Goal: Obtain resource: Obtain resource

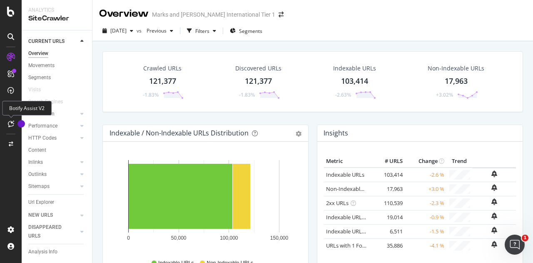
click at [11, 124] on icon at bounding box center [11, 123] width 6 height 7
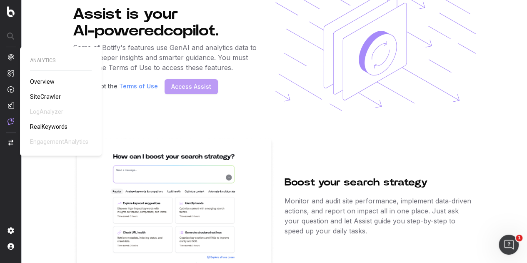
click at [40, 98] on span "SiteCrawler" at bounding box center [45, 96] width 31 height 7
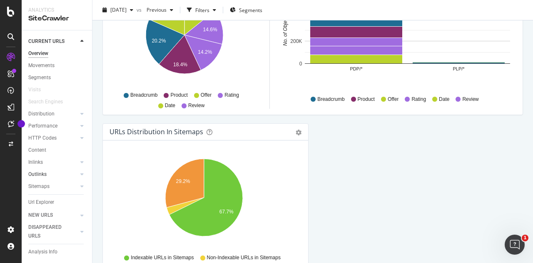
scroll to position [25, 0]
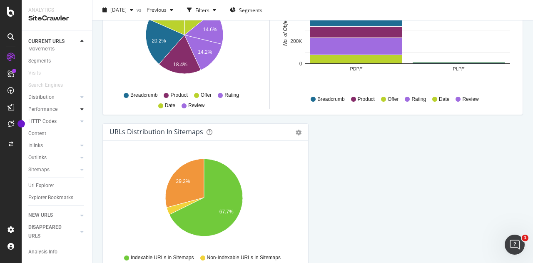
click at [80, 107] on icon at bounding box center [81, 109] width 3 height 5
drag, startPoint x: 76, startPoint y: 103, endPoint x: 76, endPoint y: 88, distance: 15.0
click at [76, 88] on div "Overview Movements Segments Visits Search Engines Distribution Top Charts Segme…" at bounding box center [60, 129] width 64 height 214
click at [80, 88] on icon at bounding box center [81, 88] width 3 height 5
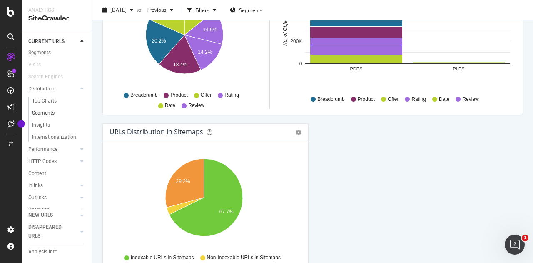
scroll to position [0, 0]
click at [50, 63] on div "Movements" at bounding box center [41, 65] width 26 height 9
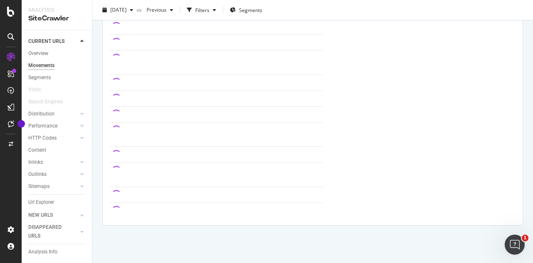
scroll to position [656, 0]
click at [50, 39] on div "CURRENT URLS" at bounding box center [46, 41] width 36 height 9
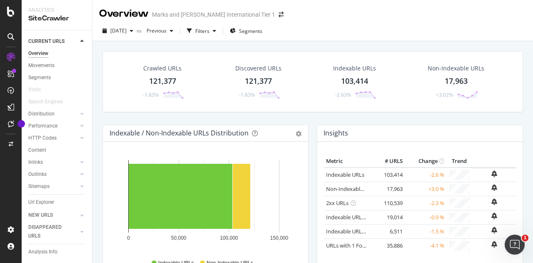
click at [511, 244] on icon "Open Intercom Messenger" at bounding box center [515, 245] width 14 height 14
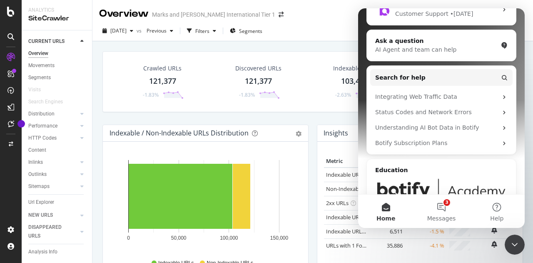
scroll to position [125, 0]
click at [334, 31] on div "[DATE] vs Previous Filters Segments" at bounding box center [312, 32] width 441 height 17
click at [342, 32] on div "[DATE] vs Previous Filters Segments" at bounding box center [312, 32] width 441 height 17
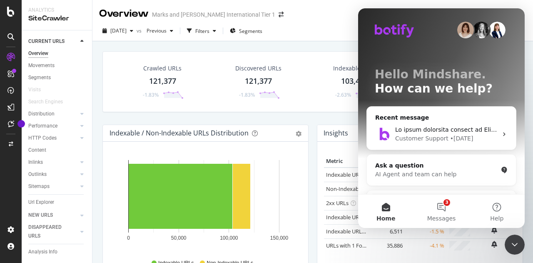
click at [339, 13] on div "Overview Marks and [PERSON_NAME] International Tier 1" at bounding box center [312, 10] width 441 height 21
click at [520, 246] on div "Close Intercom Messenger" at bounding box center [515, 244] width 20 height 20
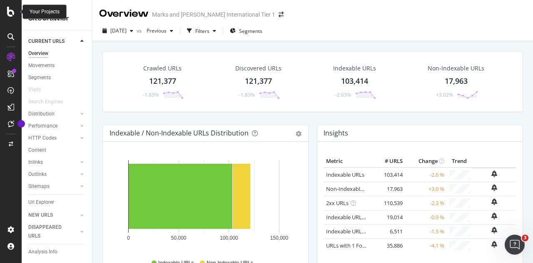
click at [15, 11] on div at bounding box center [11, 12] width 20 height 10
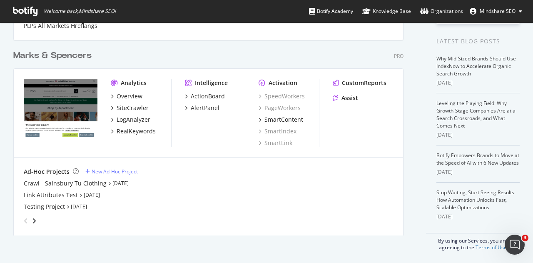
scroll to position [169, 0]
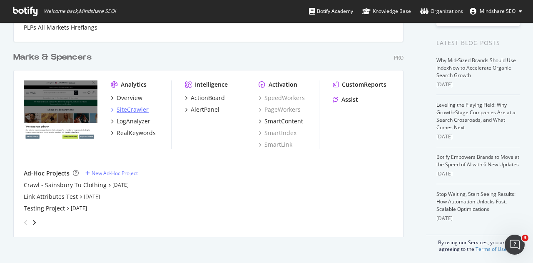
click at [117, 105] on div "SiteCrawler" at bounding box center [133, 109] width 32 height 8
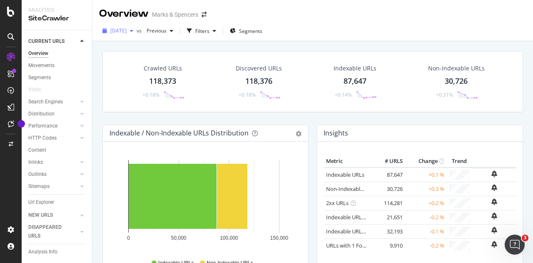
click at [137, 30] on div "button" at bounding box center [132, 30] width 10 height 5
click at [260, 53] on div "Crawled URLs 118,373 +0.18% Discovered URLs 118,376 +0.18% Indexable URLs 87,64…" at bounding box center [312, 81] width 421 height 61
drag, startPoint x: 310, startPoint y: 30, endPoint x: 281, endPoint y: 55, distance: 39.0
click at [281, 55] on div "Crawled URLs 118,373 +0.18% Discovered URLs 118,376 +0.18% Indexable URLs 87,64…" at bounding box center [312, 81] width 421 height 61
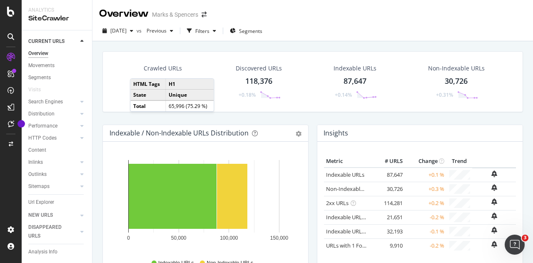
click at [172, 68] on div "Crawled URLs" at bounding box center [163, 68] width 38 height 8
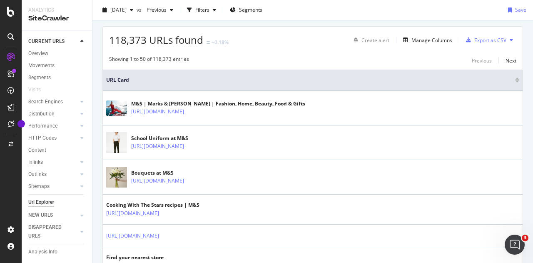
scroll to position [132, 0]
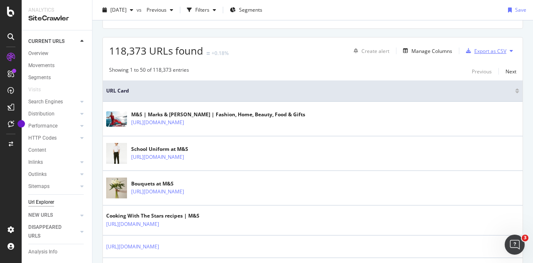
click at [482, 52] on div "Export as CSV" at bounding box center [490, 50] width 32 height 7
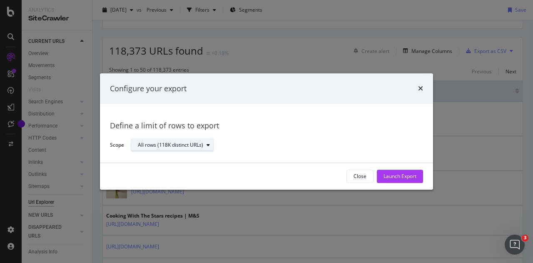
click at [194, 147] on div "All rows (118K distinct URLs)" at bounding box center [170, 145] width 65 height 5
click at [276, 143] on div "All rows (118K distinct URLs)" at bounding box center [274, 145] width 286 height 15
click at [403, 179] on div "Launch Export" at bounding box center [399, 176] width 33 height 7
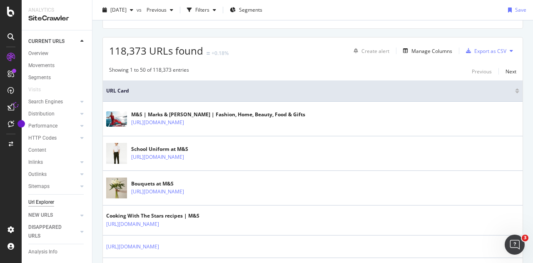
click at [12, 105] on link at bounding box center [11, 106] width 20 height 13
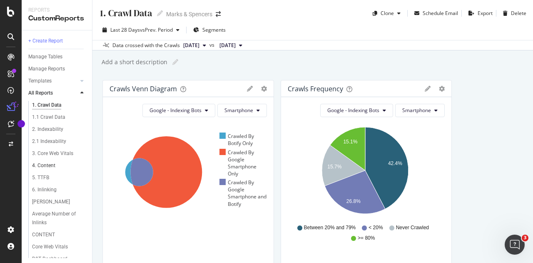
scroll to position [354, 0]
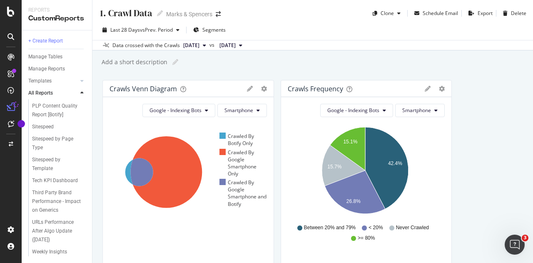
click at [83, 92] on icon at bounding box center [81, 92] width 3 height 5
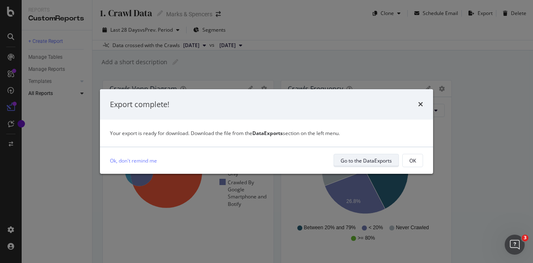
click at [381, 159] on div "Go to the DataExports" at bounding box center [366, 160] width 51 height 7
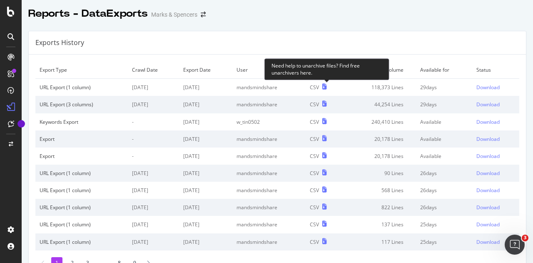
click at [324, 87] on icon at bounding box center [324, 87] width 5 height 6
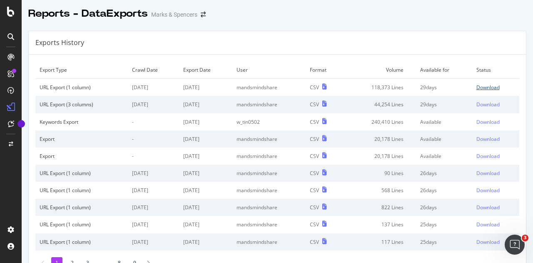
click at [478, 85] on div "Download" at bounding box center [487, 87] width 23 height 7
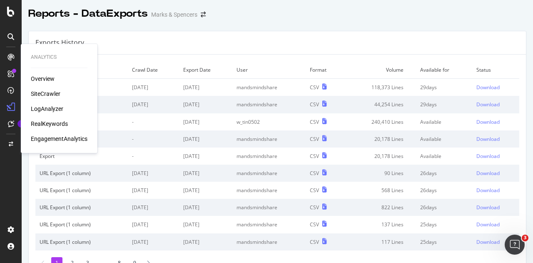
click at [41, 92] on div "SiteCrawler" at bounding box center [46, 94] width 30 height 8
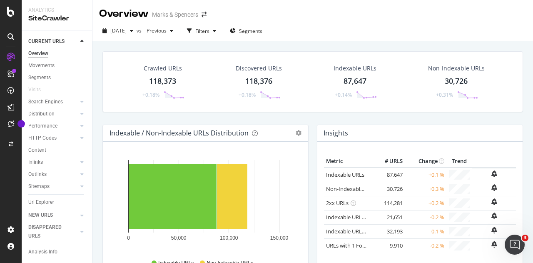
click at [169, 66] on div "Crawled URLs" at bounding box center [163, 68] width 38 height 8
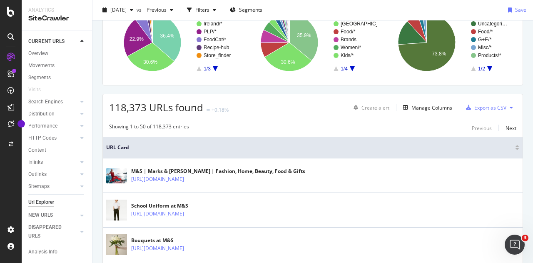
scroll to position [75, 0]
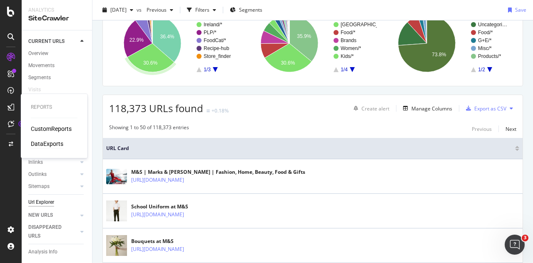
click at [44, 141] on div "DataExports" at bounding box center [47, 143] width 32 height 8
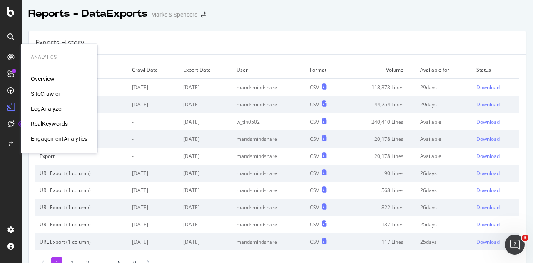
click at [37, 94] on div "SiteCrawler" at bounding box center [46, 94] width 30 height 8
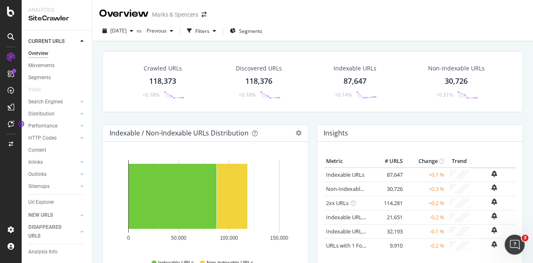
click at [170, 78] on div "118,373" at bounding box center [162, 81] width 27 height 11
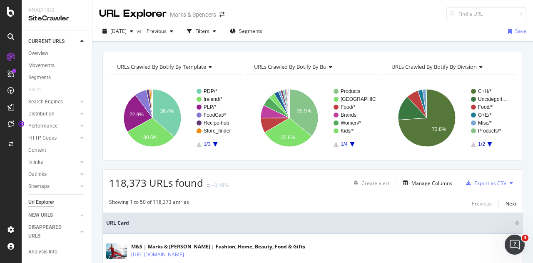
click at [510, 181] on icon at bounding box center [511, 182] width 3 height 5
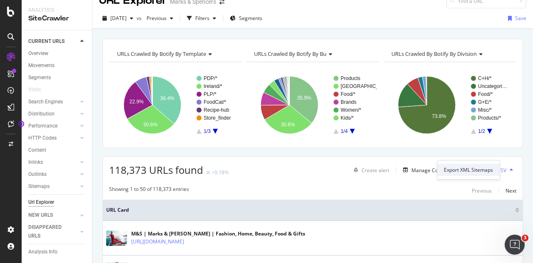
scroll to position [12, 0]
click at [412, 171] on div "Manage Columns" at bounding box center [431, 170] width 41 height 7
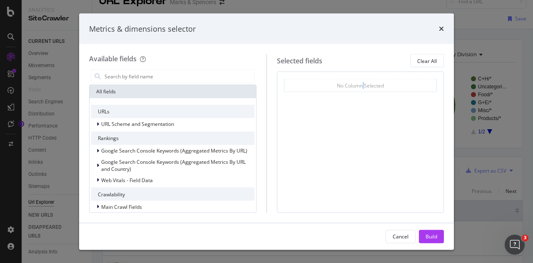
drag, startPoint x: 412, startPoint y: 171, endPoint x: 364, endPoint y: 193, distance: 53.1
click at [364, 193] on div "No Column Selected You can use this field as a To pick up a draggable item, pre…" at bounding box center [360, 142] width 167 height 141
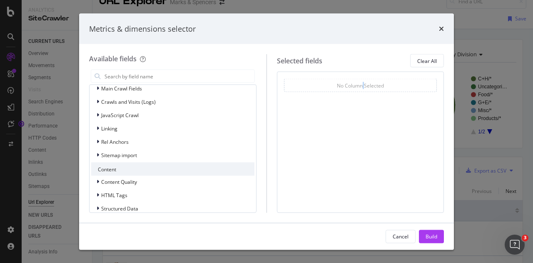
scroll to position [179, 0]
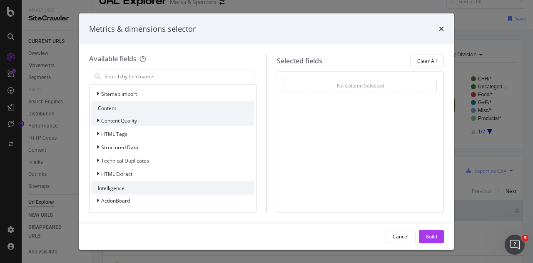
click at [98, 120] on icon "modal" at bounding box center [98, 120] width 2 height 5
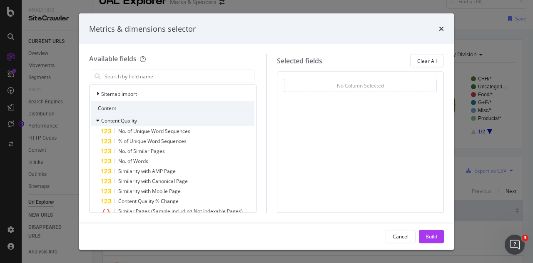
click at [98, 120] on icon "modal" at bounding box center [97, 120] width 3 height 5
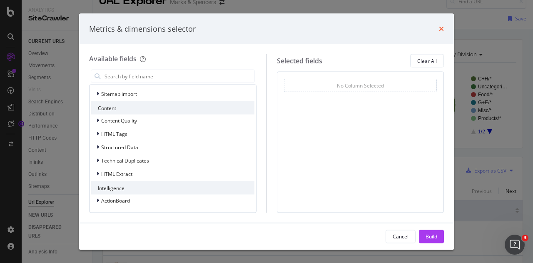
click at [440, 28] on icon "times" at bounding box center [441, 28] width 5 height 7
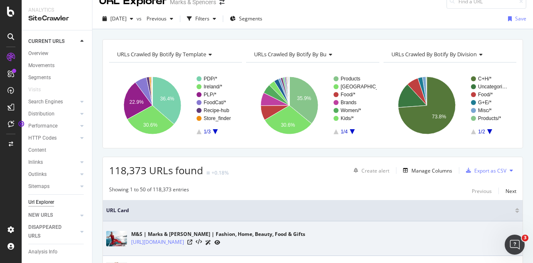
click at [324, 228] on div "M&S | Marks & [PERSON_NAME] | Fashion, Home, Beauty, Food & Gifts [URL][DOMAIN_…" at bounding box center [312, 238] width 413 height 21
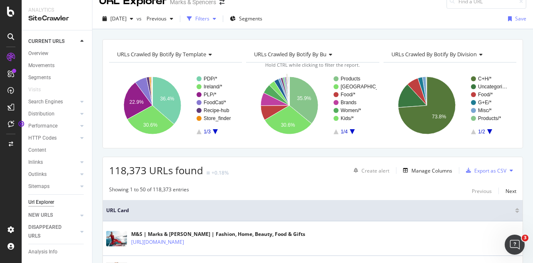
click at [209, 20] on div "Filters" at bounding box center [202, 18] width 14 height 7
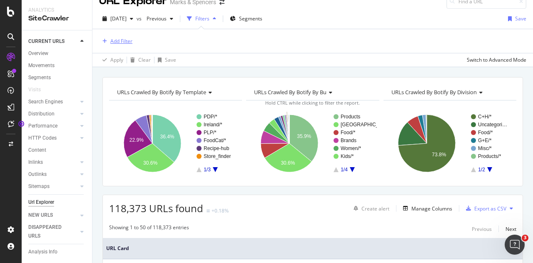
click at [124, 38] on div "Add Filter" at bounding box center [121, 40] width 22 height 7
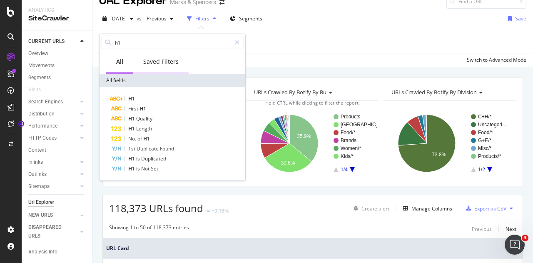
scroll to position [0, 0]
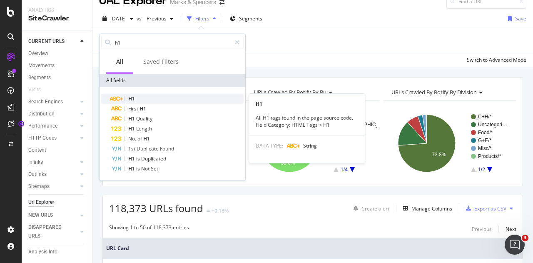
type input "h1"
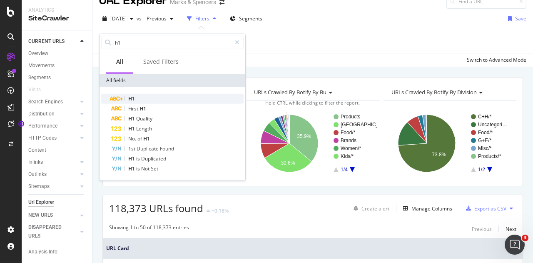
click at [170, 96] on div "H1" at bounding box center [177, 99] width 132 height 10
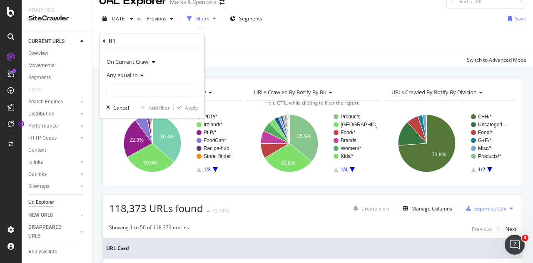
click at [141, 74] on icon at bounding box center [141, 75] width 6 height 5
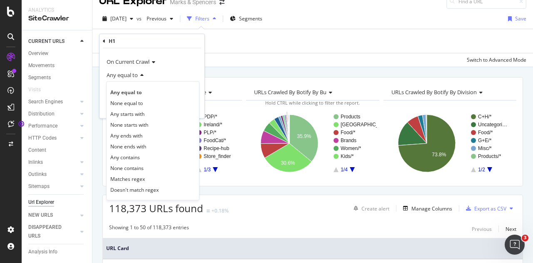
click at [174, 77] on div "Any equal to" at bounding box center [152, 74] width 92 height 13
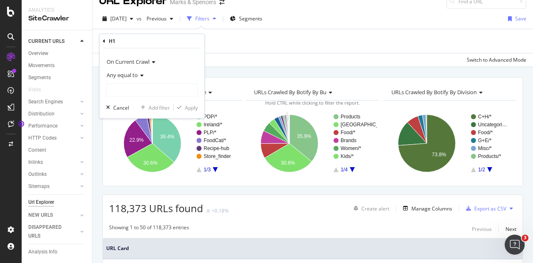
drag, startPoint x: 102, startPoint y: 41, endPoint x: 107, endPoint y: 41, distance: 5.4
click at [107, 41] on div "H1 On Current Crawl Any equal to Cancel Add filter Apply" at bounding box center [152, 76] width 105 height 84
click at [107, 41] on div "H1" at bounding box center [152, 41] width 98 height 14
click at [105, 41] on icon at bounding box center [104, 40] width 2 height 5
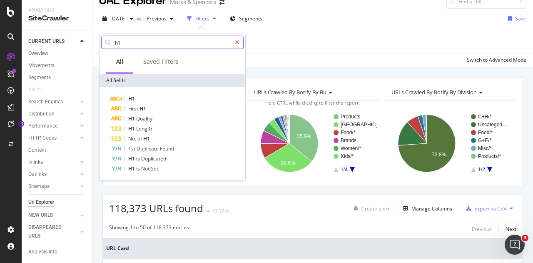
click at [234, 43] on div at bounding box center [237, 42] width 12 height 13
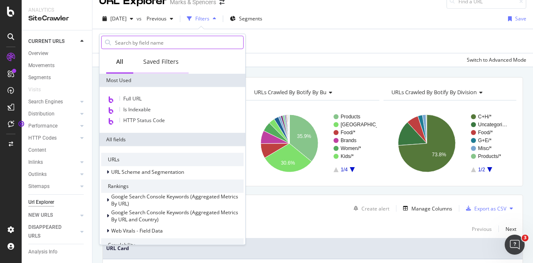
click at [165, 61] on div "Saved Filters" at bounding box center [160, 61] width 35 height 8
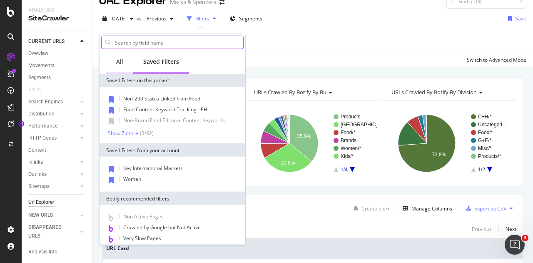
click at [118, 64] on div "All" at bounding box center [119, 61] width 7 height 8
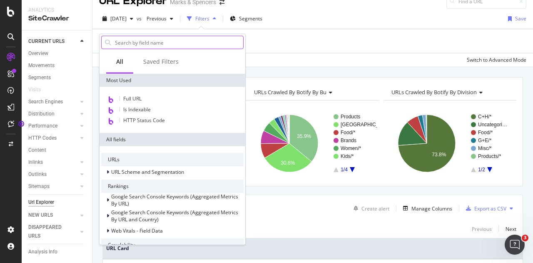
click at [187, 41] on input "text" at bounding box center [178, 42] width 129 height 12
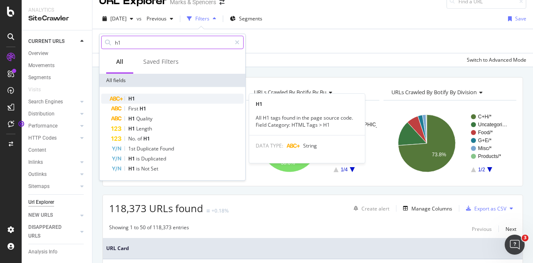
type input "h1"
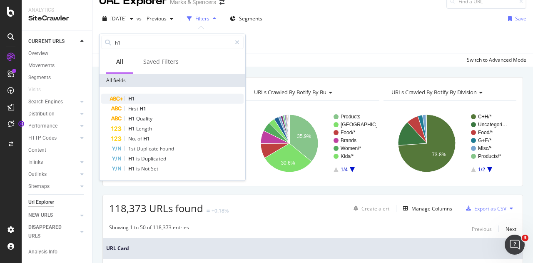
click at [135, 95] on div "H1" at bounding box center [177, 99] width 132 height 10
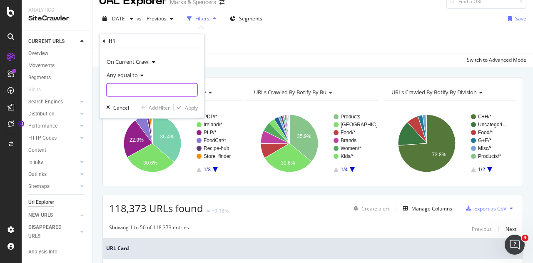
click at [135, 95] on input "text" at bounding box center [152, 89] width 91 height 13
click at [137, 74] on span "Any equal to" at bounding box center [122, 74] width 31 height 7
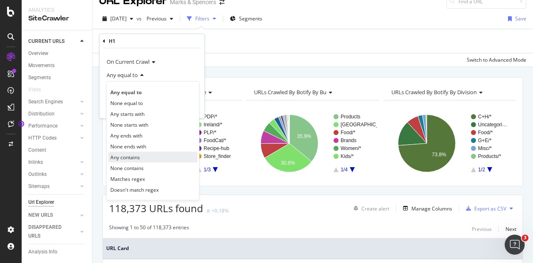
click at [146, 155] on div "Any contains" at bounding box center [152, 157] width 89 height 11
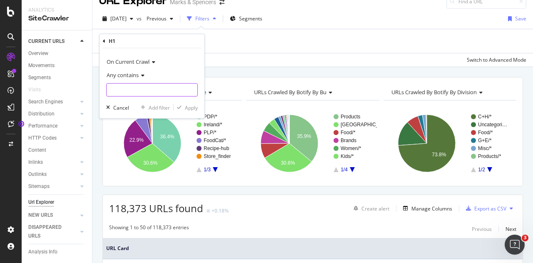
click at [157, 86] on input "text" at bounding box center [152, 89] width 91 height 13
click at [132, 78] on span "Any contains" at bounding box center [123, 74] width 32 height 7
click at [148, 65] on span "On Current Crawl" at bounding box center [128, 61] width 43 height 7
click at [167, 63] on div "On Current Crawl" at bounding box center [152, 61] width 92 height 13
click at [140, 75] on icon at bounding box center [142, 75] width 6 height 5
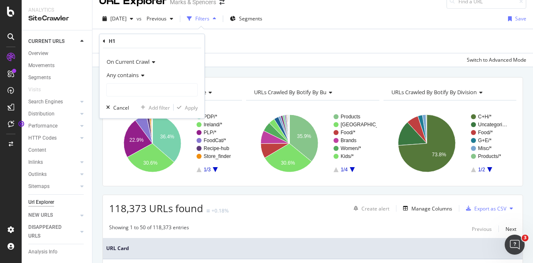
click at [102, 42] on div "H1 On Current Crawl Any contains Cancel Add filter Apply" at bounding box center [152, 76] width 105 height 84
click at [104, 40] on icon at bounding box center [104, 40] width 2 height 5
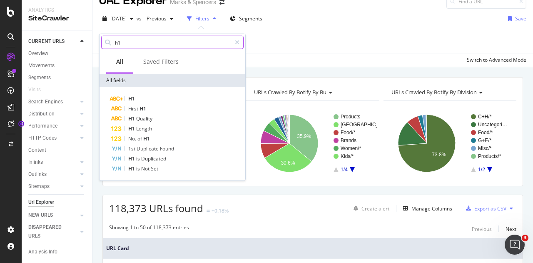
click at [161, 45] on input "h1" at bounding box center [172, 42] width 117 height 12
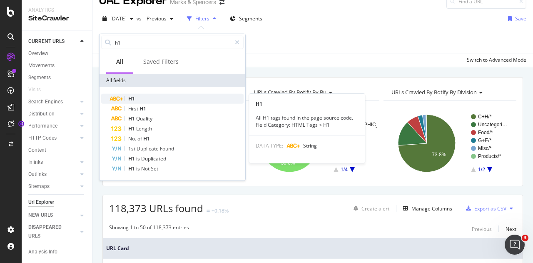
click at [142, 96] on div "H1" at bounding box center [177, 99] width 132 height 10
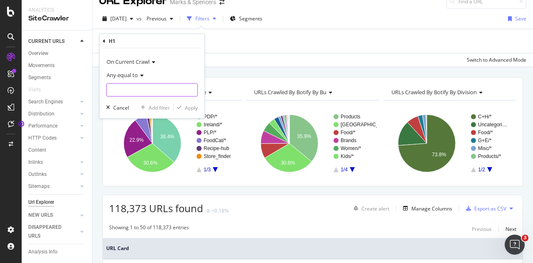
click at [141, 95] on input "text" at bounding box center [152, 89] width 91 height 13
type input "i"
click at [132, 72] on span "Any equal to" at bounding box center [122, 74] width 31 height 7
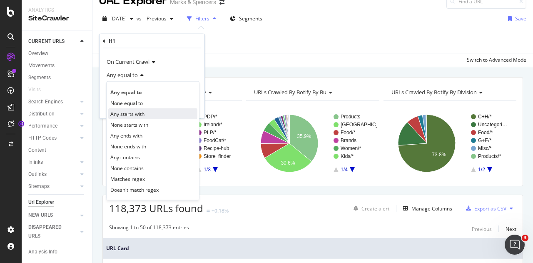
click at [156, 108] on div "Any starts with" at bounding box center [152, 113] width 89 height 11
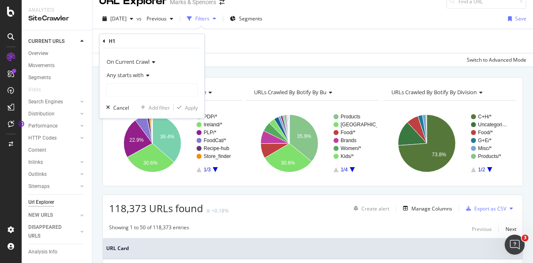
click at [141, 79] on div "Any starts with" at bounding box center [152, 74] width 92 height 13
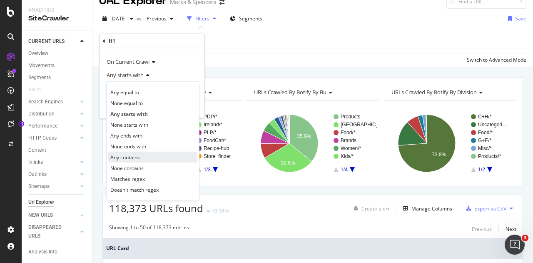
click at [163, 152] on div "Any contains" at bounding box center [152, 157] width 89 height 11
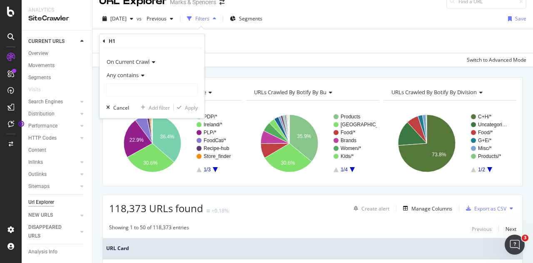
click at [138, 73] on span "Any contains" at bounding box center [123, 74] width 32 height 7
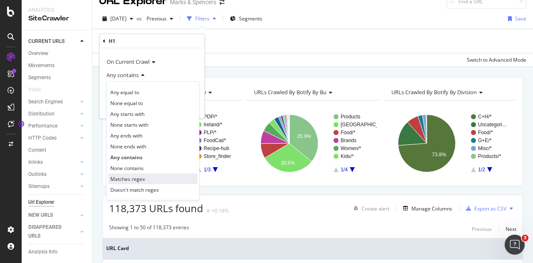
click at [160, 174] on div "Matches regex" at bounding box center [152, 178] width 89 height 11
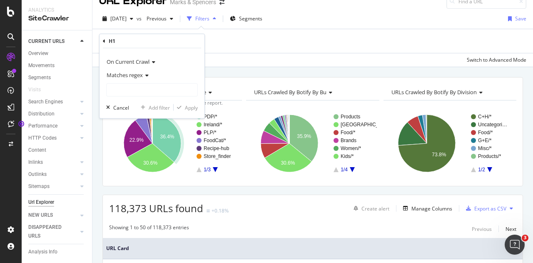
click at [145, 75] on icon at bounding box center [146, 75] width 6 height 5
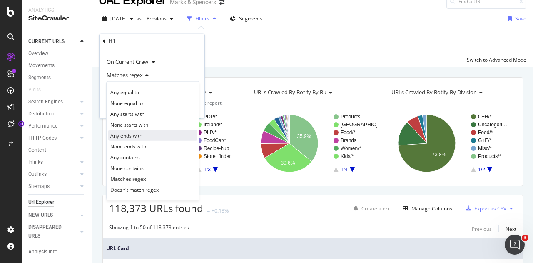
click at [152, 136] on div "Any ends with" at bounding box center [152, 135] width 89 height 11
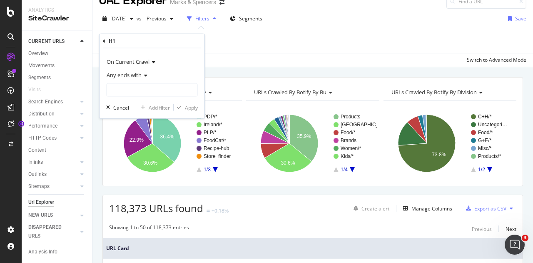
click at [144, 77] on div "Any ends with" at bounding box center [152, 74] width 92 height 13
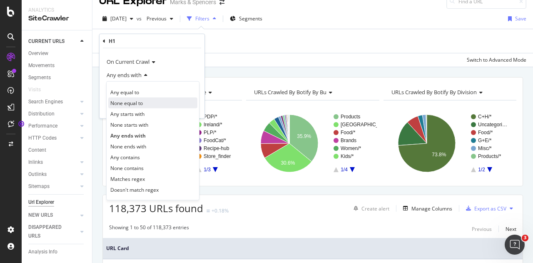
click at [146, 105] on div "None equal to" at bounding box center [152, 102] width 89 height 11
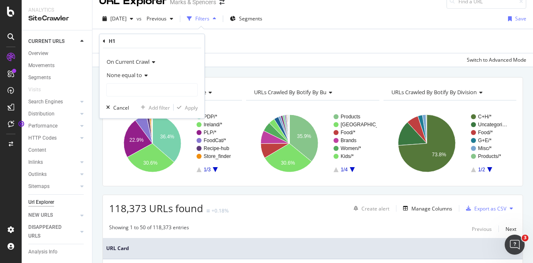
click at [144, 75] on icon at bounding box center [145, 75] width 6 height 5
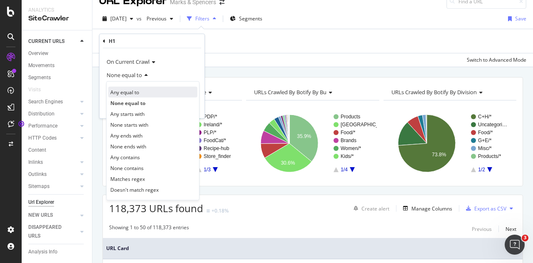
click at [147, 95] on div "Any equal to" at bounding box center [152, 92] width 89 height 11
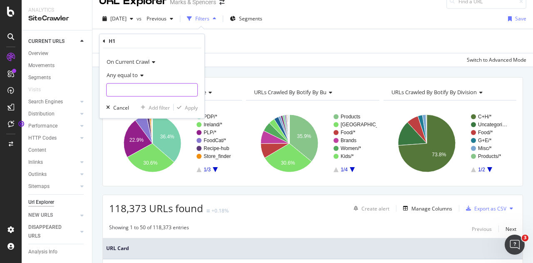
click at [147, 95] on input "text" at bounding box center [152, 89] width 91 height 13
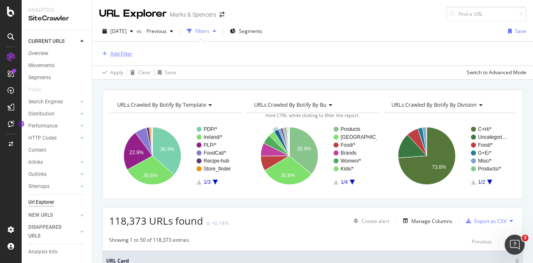
click at [118, 56] on div "Add Filter" at bounding box center [121, 53] width 22 height 7
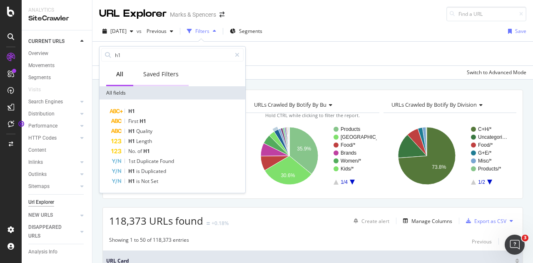
click at [140, 82] on div "Saved Filters" at bounding box center [160, 74] width 55 height 23
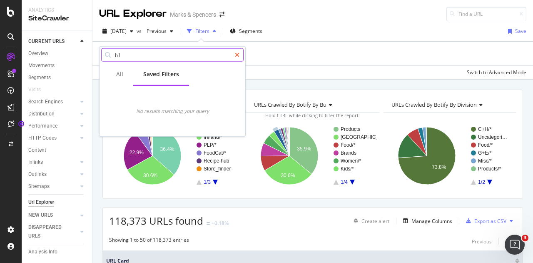
drag, startPoint x: 117, startPoint y: 80, endPoint x: 233, endPoint y: 55, distance: 117.9
click at [233, 55] on div "h1 All Saved Filters No results matching your query" at bounding box center [173, 92] width 146 height 90
click at [233, 55] on div at bounding box center [237, 54] width 12 height 13
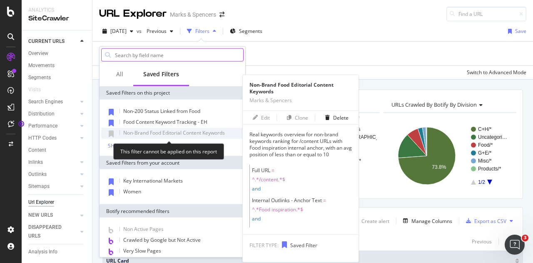
scroll to position [16, 0]
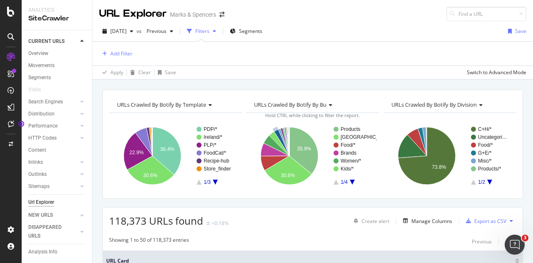
click at [308, 62] on div "Add Filter" at bounding box center [312, 54] width 427 height 24
click at [11, 37] on icon at bounding box center [10, 36] width 7 height 7
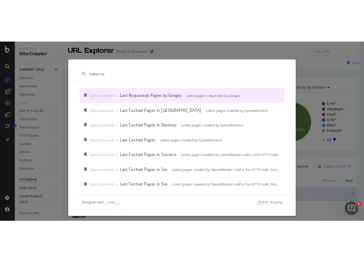
scroll to position [0, 0]
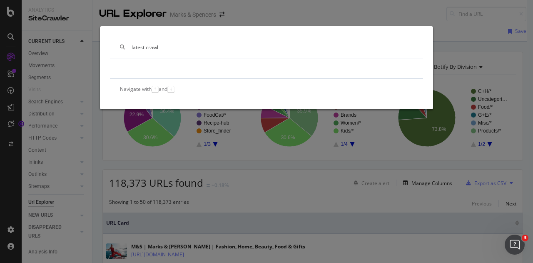
type input "latest crawl"
click at [161, 194] on div "latest crawl Navigate with ↑ and ↓" at bounding box center [266, 131] width 533 height 263
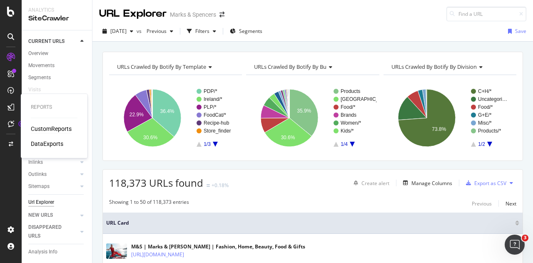
click at [51, 127] on div "CustomReports" at bounding box center [51, 128] width 41 height 8
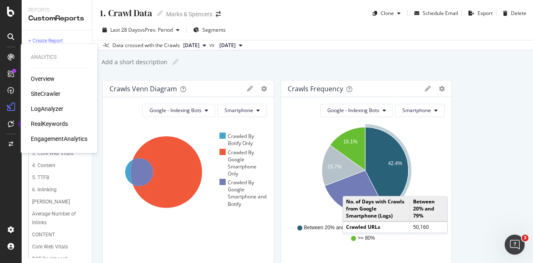
click at [54, 90] on div "SiteCrawler" at bounding box center [46, 94] width 30 height 8
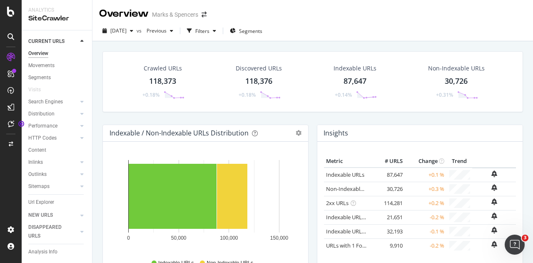
drag, startPoint x: 168, startPoint y: 73, endPoint x: 154, endPoint y: 82, distance: 16.5
click at [154, 82] on div "118,373" at bounding box center [162, 81] width 27 height 11
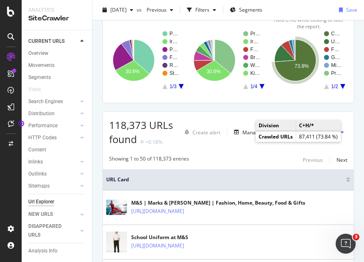
scroll to position [58, 0]
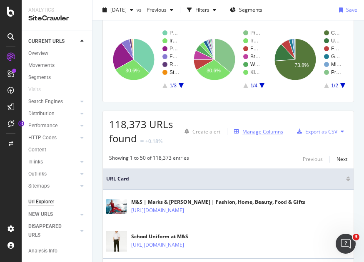
click at [245, 134] on div "Manage Columns" at bounding box center [257, 131] width 52 height 9
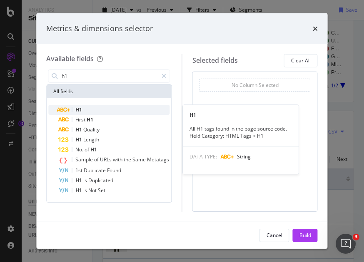
type input "h1"
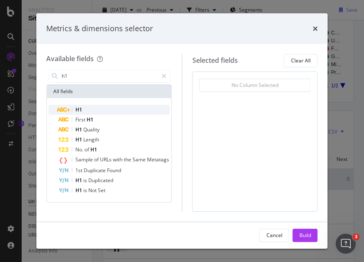
click at [127, 106] on div "H1" at bounding box center [113, 110] width 111 height 10
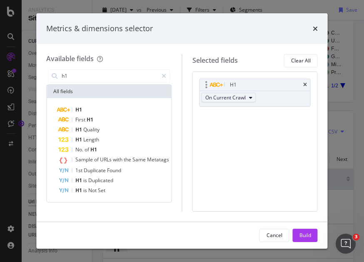
click at [232, 101] on div "On Current Crawl" at bounding box center [230, 98] width 60 height 15
click at [232, 101] on span "On Current Crawl" at bounding box center [225, 97] width 40 height 7
click at [301, 126] on div "H1 On Current Crawl You can use this field as a To pick up a draggable item, pr…" at bounding box center [254, 142] width 125 height 140
click at [306, 234] on div "Build" at bounding box center [305, 235] width 12 height 7
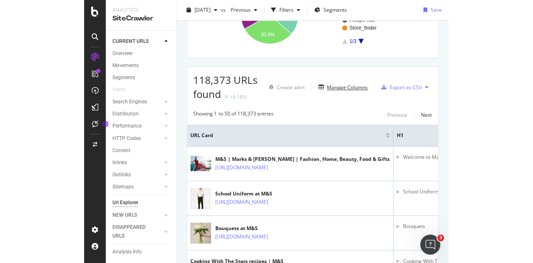
scroll to position [105, 0]
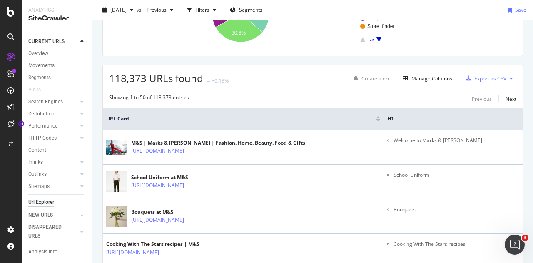
click at [474, 80] on div "Export as CSV" at bounding box center [490, 78] width 32 height 7
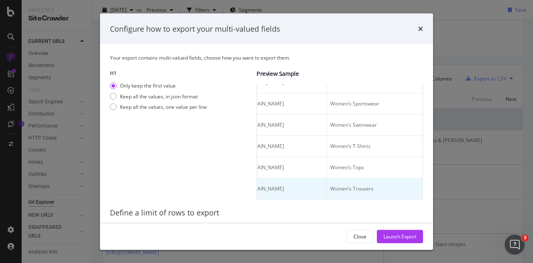
scroll to position [569, 0]
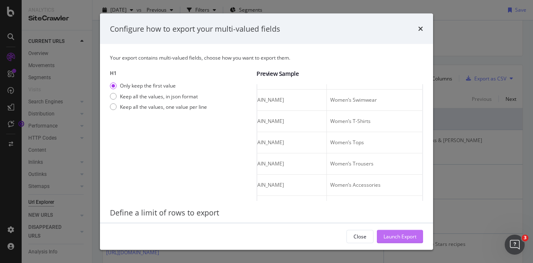
click at [400, 234] on div "Launch Export" at bounding box center [399, 235] width 33 height 7
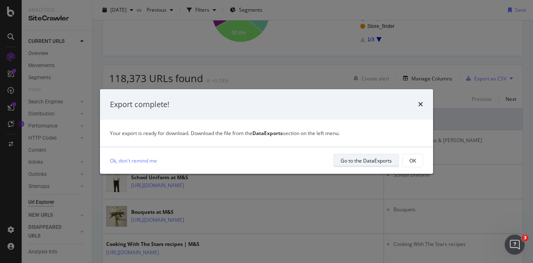
click at [368, 164] on div "Go to the DataExports" at bounding box center [366, 160] width 51 height 12
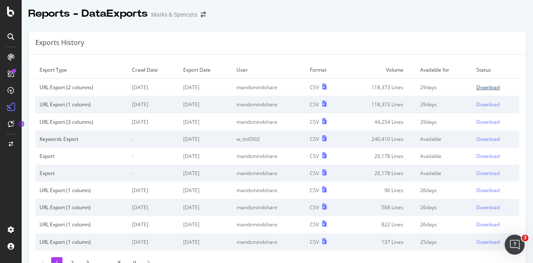
click at [486, 84] on div "Download" at bounding box center [487, 87] width 23 height 7
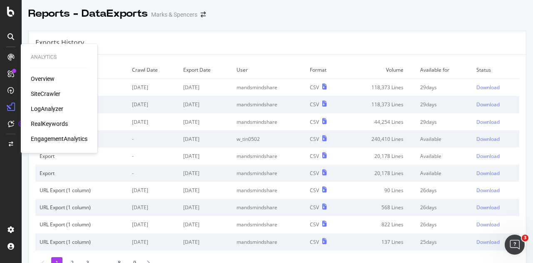
click at [55, 92] on div "SiteCrawler" at bounding box center [46, 94] width 30 height 8
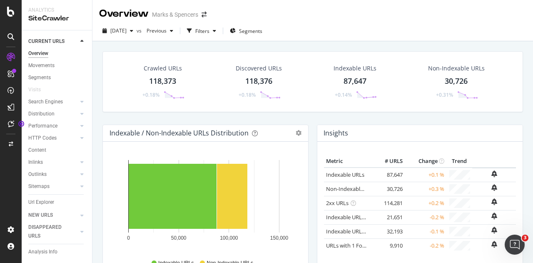
click at [157, 79] on div "118,373" at bounding box center [162, 81] width 27 height 11
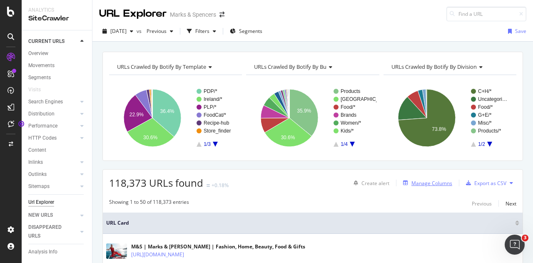
click at [416, 182] on div "Manage Columns" at bounding box center [431, 182] width 41 height 7
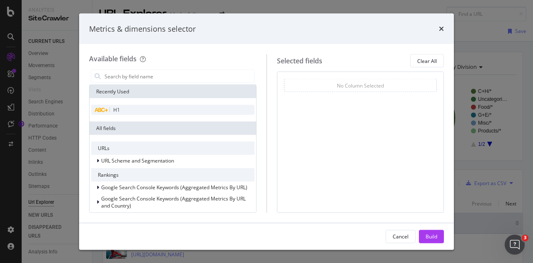
click at [179, 106] on div "H1" at bounding box center [172, 110] width 163 height 10
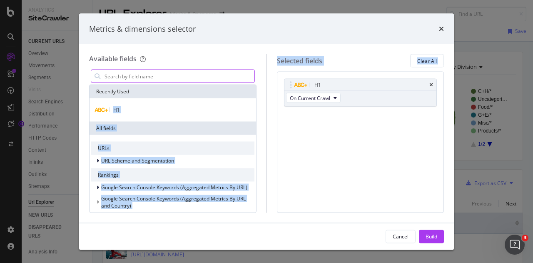
drag, startPoint x: 277, startPoint y: 136, endPoint x: 207, endPoint y: 76, distance: 93.0
click at [207, 76] on div "Available fields Recently Used H1 All fields URLs URL Scheme and Segmentation R…" at bounding box center [266, 133] width 355 height 158
click at [207, 76] on input "modal" at bounding box center [179, 76] width 151 height 12
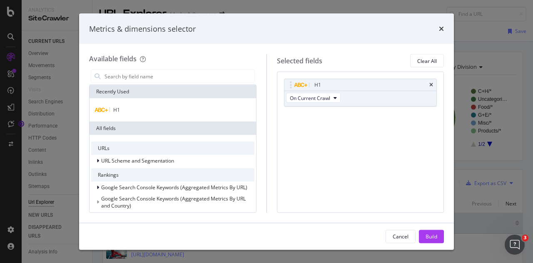
click at [437, 30] on div "Metrics & dimensions selector" at bounding box center [266, 28] width 355 height 11
click at [443, 25] on div "Metrics & dimensions selector" at bounding box center [266, 28] width 375 height 31
click at [443, 25] on div "times" at bounding box center [441, 28] width 5 height 11
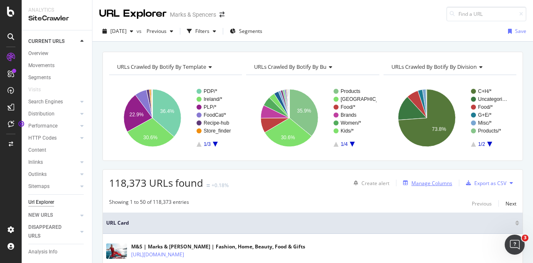
click at [416, 184] on div "Manage Columns" at bounding box center [431, 182] width 41 height 7
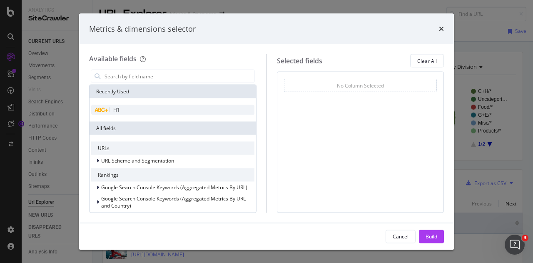
click at [233, 108] on div "H1" at bounding box center [172, 110] width 163 height 10
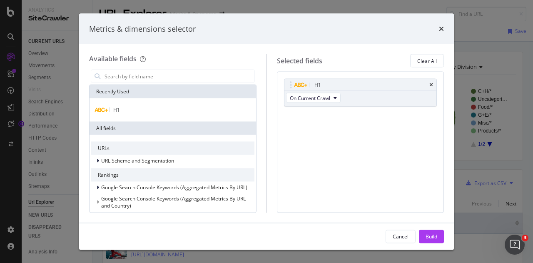
drag, startPoint x: 316, startPoint y: 132, endPoint x: 217, endPoint y: 86, distance: 109.4
click at [217, 86] on div "Available fields Recently Used H1 All fields URLs URL Scheme and Segmentation R…" at bounding box center [266, 133] width 355 height 158
drag, startPoint x: 210, startPoint y: 68, endPoint x: 211, endPoint y: 74, distance: 5.8
click at [211, 74] on div "modal" at bounding box center [172, 76] width 167 height 17
click at [211, 74] on input "modal" at bounding box center [179, 76] width 151 height 12
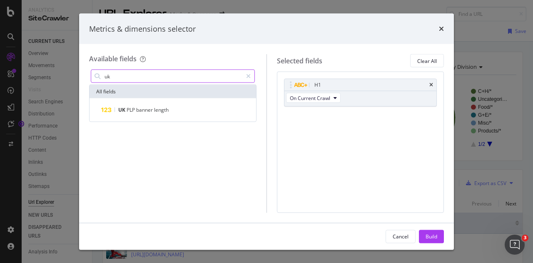
type input "u"
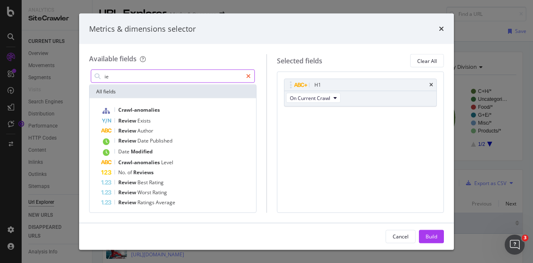
type input "ie"
click at [246, 75] on icon "modal" at bounding box center [248, 76] width 5 height 6
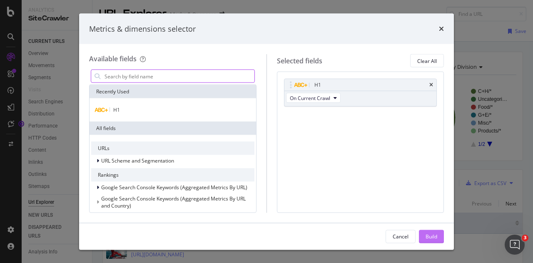
click at [441, 238] on button "Build" at bounding box center [431, 235] width 25 height 13
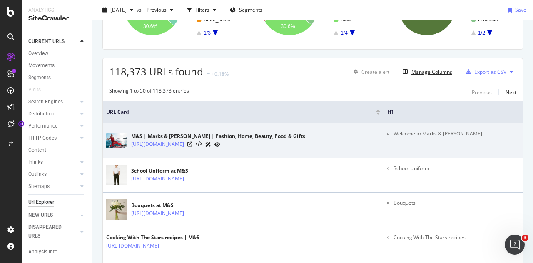
scroll to position [123, 0]
